Goal: Task Accomplishment & Management: Use online tool/utility

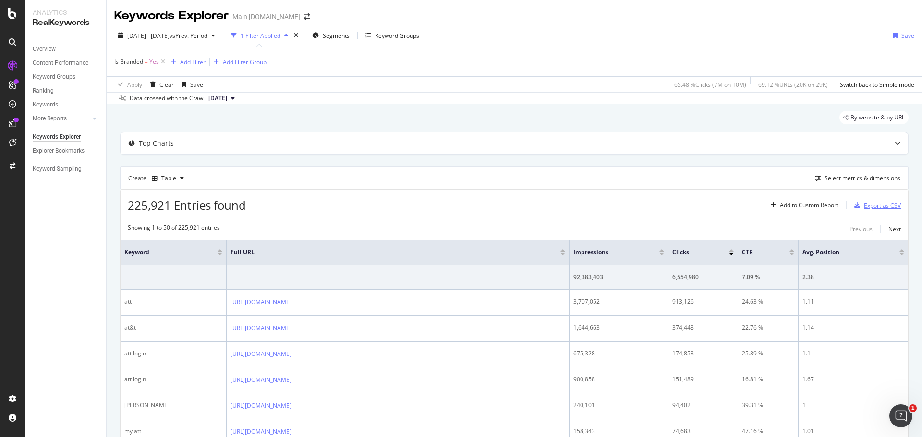
click at [871, 210] on div "Export as CSV" at bounding box center [875, 205] width 50 height 14
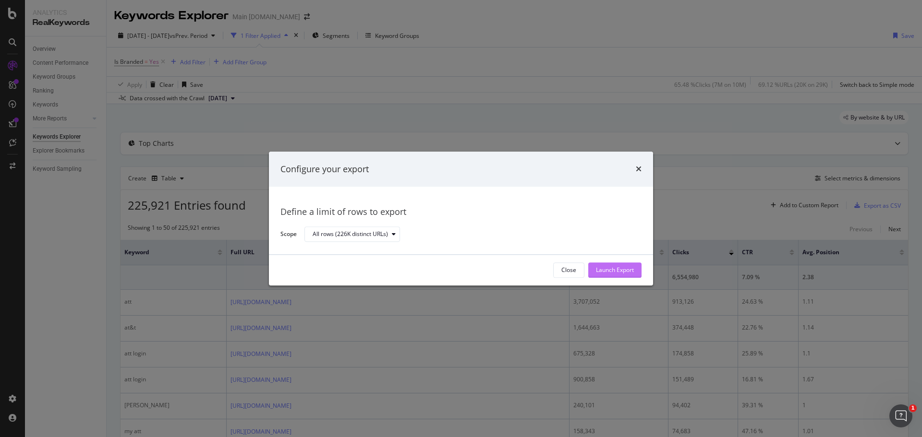
click at [602, 271] on div "Launch Export" at bounding box center [615, 271] width 38 height 8
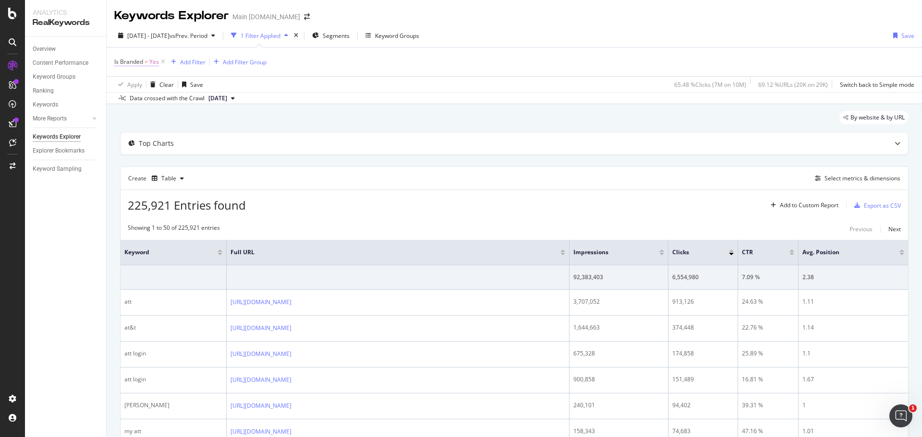
click at [147, 65] on span "=" at bounding box center [146, 62] width 3 height 8
click at [138, 83] on icon at bounding box center [136, 85] width 7 height 6
click at [138, 117] on div "No" at bounding box center [176, 116] width 103 height 12
click at [215, 105] on div "Apply" at bounding box center [220, 105] width 15 height 8
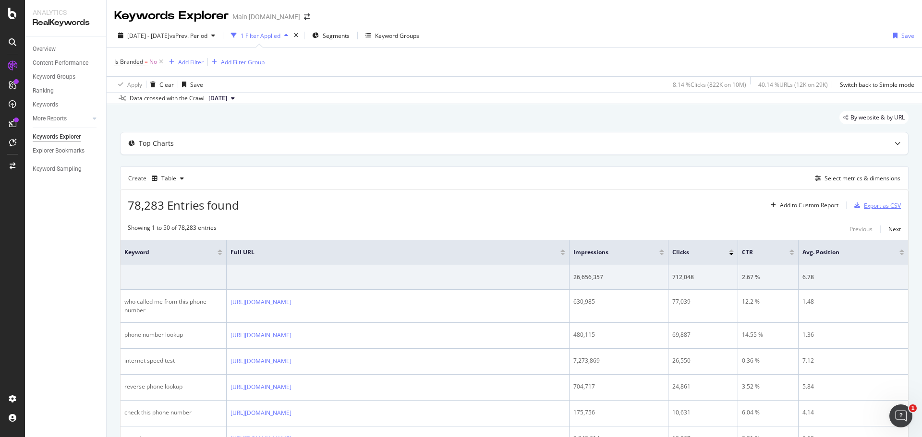
click at [864, 206] on div "Export as CSV" at bounding box center [882, 206] width 37 height 8
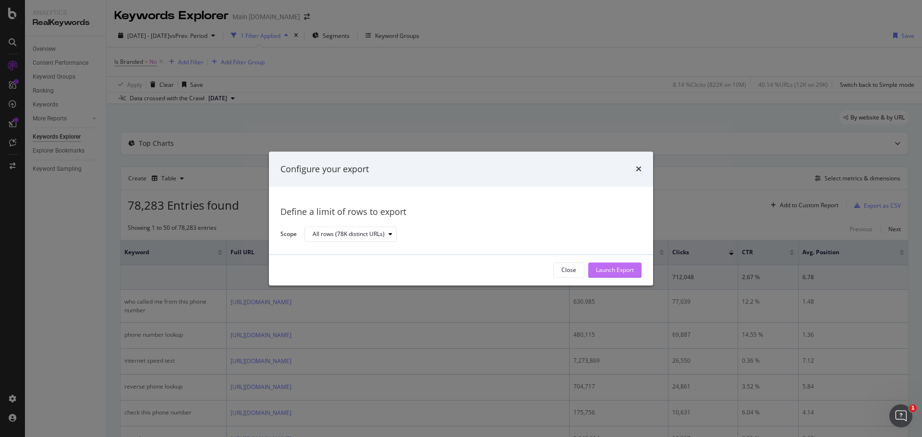
click at [626, 270] on div "Launch Export" at bounding box center [615, 271] width 38 height 8
